Goal: Navigation & Orientation: Find specific page/section

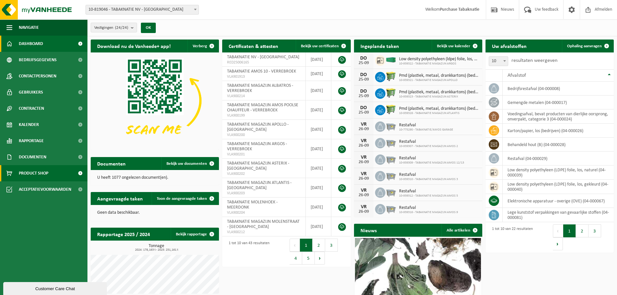
click at [38, 172] on span "Product Shop" at bounding box center [33, 173] width 29 height 16
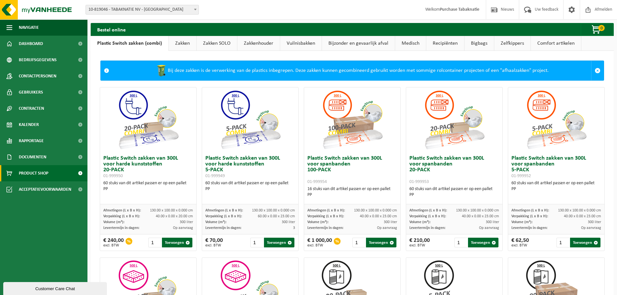
click at [300, 40] on link "Vuilnisbakken" at bounding box center [300, 43] width 41 height 15
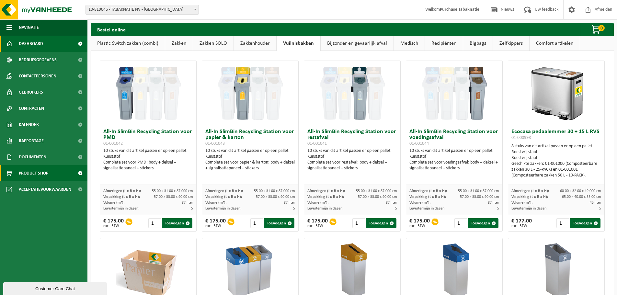
click at [47, 45] on link "Dashboard" at bounding box center [43, 44] width 87 height 16
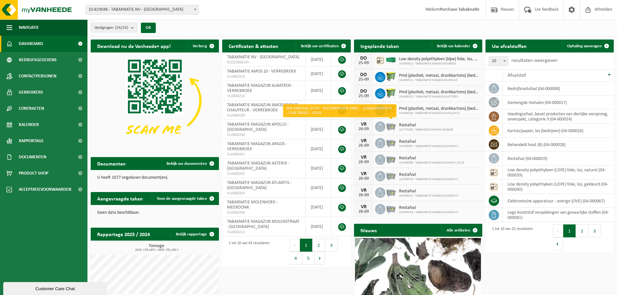
click at [385, 127] on img at bounding box center [390, 125] width 11 height 11
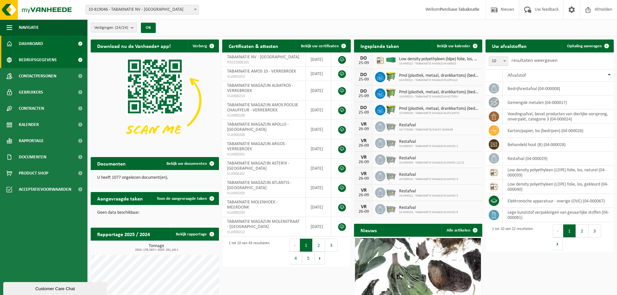
click at [39, 59] on span "Bedrijfsgegevens" at bounding box center [38, 60] width 38 height 16
